Goal: Book appointment/travel/reservation

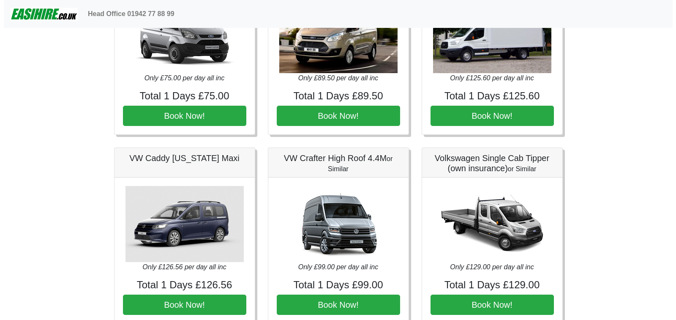
scroll to position [475, 0]
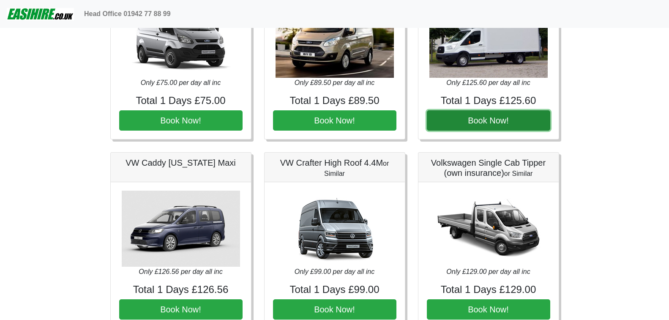
click at [496, 131] on button "Book Now!" at bounding box center [488, 120] width 123 height 20
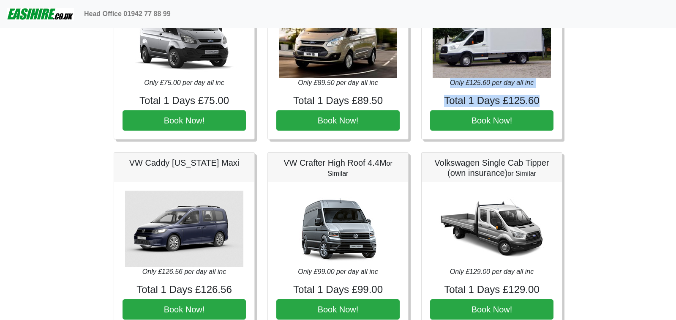
drag, startPoint x: 658, startPoint y: 123, endPoint x: 659, endPoint y: 165, distance: 42.2
click at [659, 169] on body "Head Office 01942 77 88 99 Easirent Car & Van Hire Quotations from Jaybank Leis…" at bounding box center [338, 324] width 676 height 1598
click at [626, 108] on body "Head Office 01942 77 88 99 Easirent Car & Van Hire Quotations from Jaybank Leis…" at bounding box center [338, 324] width 676 height 1598
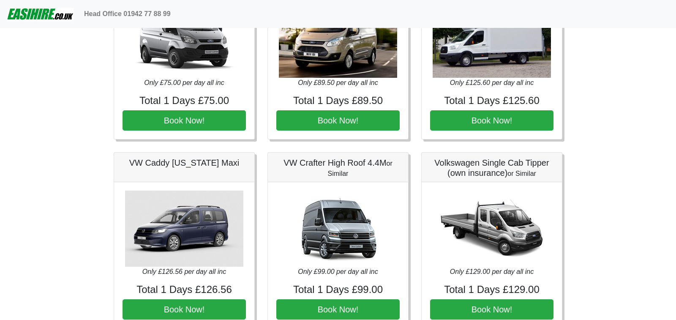
drag, startPoint x: 676, startPoint y: 142, endPoint x: 676, endPoint y: 217, distance: 75.2
click at [668, 217] on body "Head Office 01942 77 88 99 Easirent Car & Van Hire Quotations from Jaybank Leis…" at bounding box center [338, 324] width 676 height 1598
click at [657, 158] on body "Head Office 01942 77 88 99 Easirent Car & Van Hire Quotations from Jaybank Leis…" at bounding box center [338, 324] width 676 height 1598
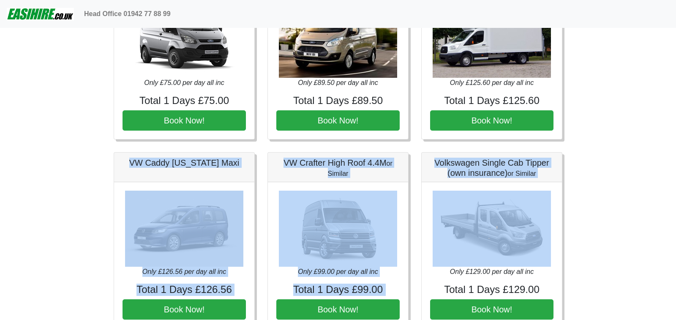
drag, startPoint x: 646, startPoint y: 154, endPoint x: 645, endPoint y: 292, distance: 137.3
click at [645, 292] on body "Head Office 01942 77 88 99 Easirent Car & Van Hire Quotations from Jaybank Leis…" at bounding box center [338, 324] width 676 height 1598
